Goal: Information Seeking & Learning: Learn about a topic

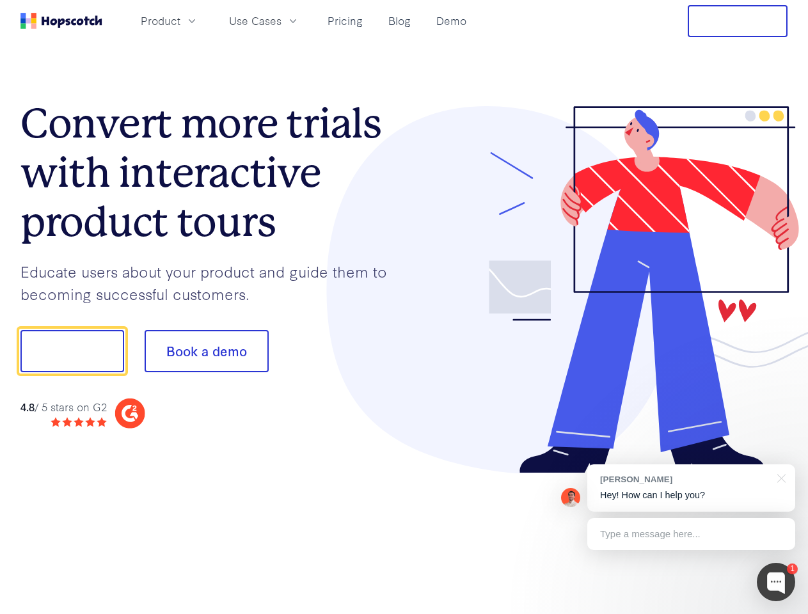
click at [404, 307] on div at bounding box center [596, 290] width 384 height 368
click at [180, 20] on span "Product" at bounding box center [161, 21] width 40 height 16
click at [281, 20] on span "Use Cases" at bounding box center [255, 21] width 52 height 16
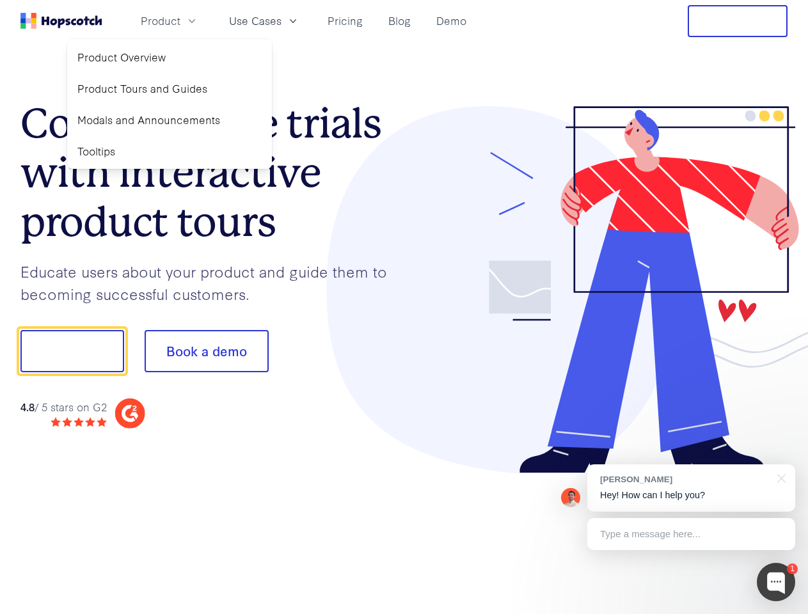
click at [737, 21] on button "Free Trial" at bounding box center [738, 21] width 100 height 32
click at [72, 351] on button "Show me!" at bounding box center [72, 351] width 104 height 42
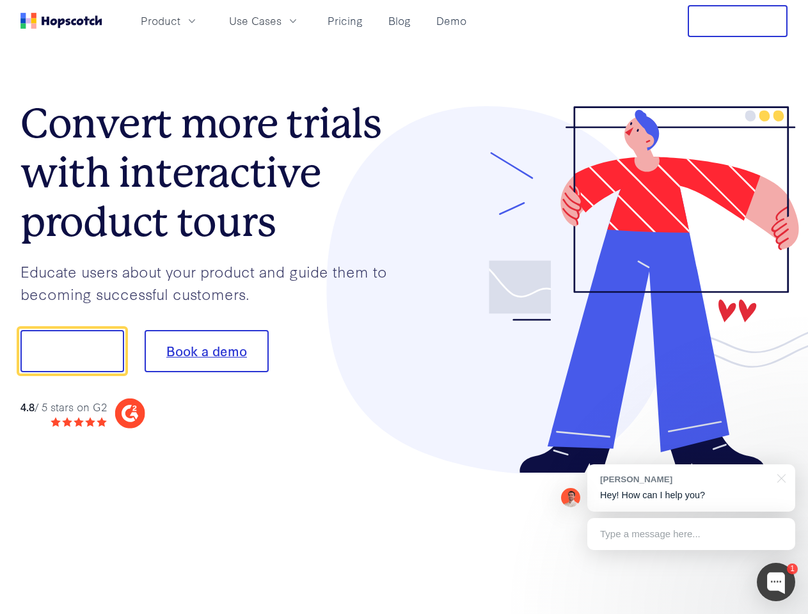
click at [206, 351] on button "Book a demo" at bounding box center [207, 351] width 124 height 42
click at [776, 582] on div at bounding box center [776, 582] width 38 height 38
click at [691, 488] on div "[PERSON_NAME] Hey! How can I help you?" at bounding box center [691, 487] width 208 height 47
click at [779, 477] on div at bounding box center [675, 349] width 240 height 427
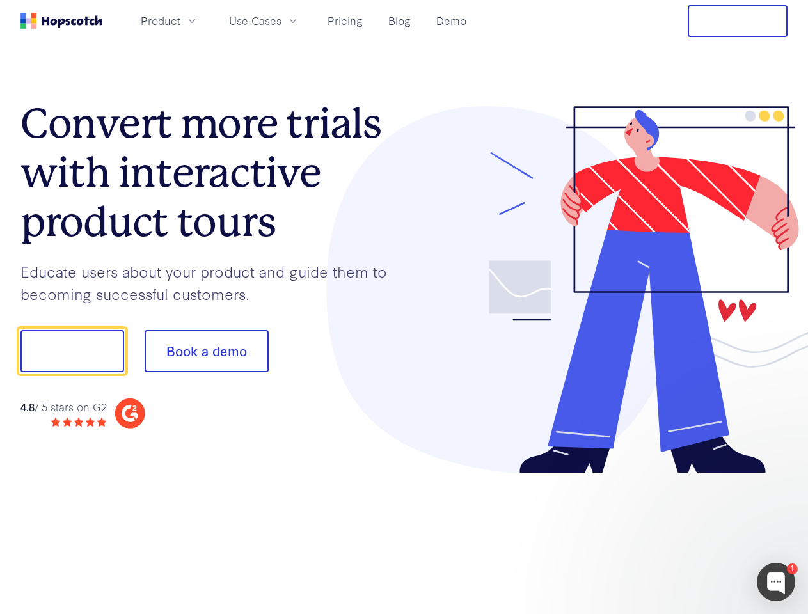
click at [691, 534] on div at bounding box center [675, 435] width 240 height 255
